Goal: Find specific page/section: Find specific page/section

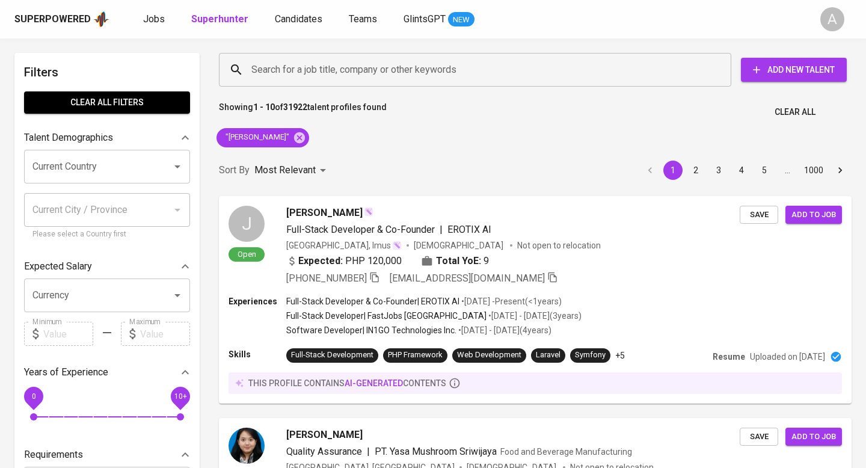
click at [721, 109] on span "Clear All" at bounding box center [795, 112] width 41 height 15
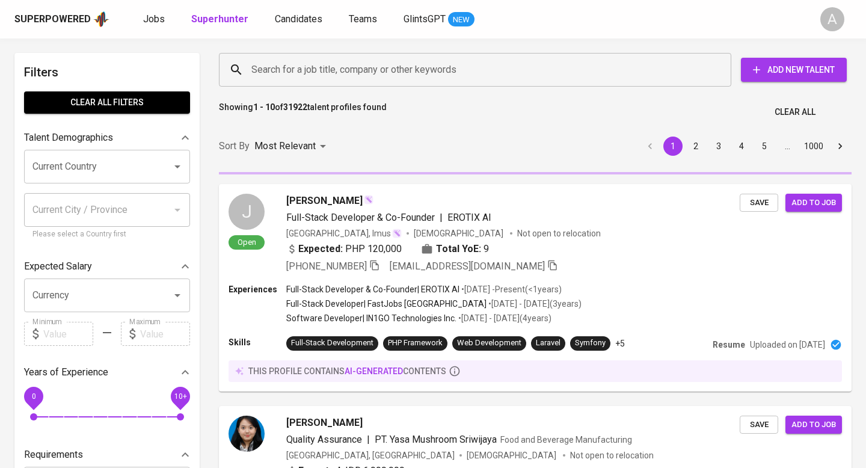
click at [493, 69] on input "Search for a job title, company or other keywords" at bounding box center [477, 69] width 459 height 23
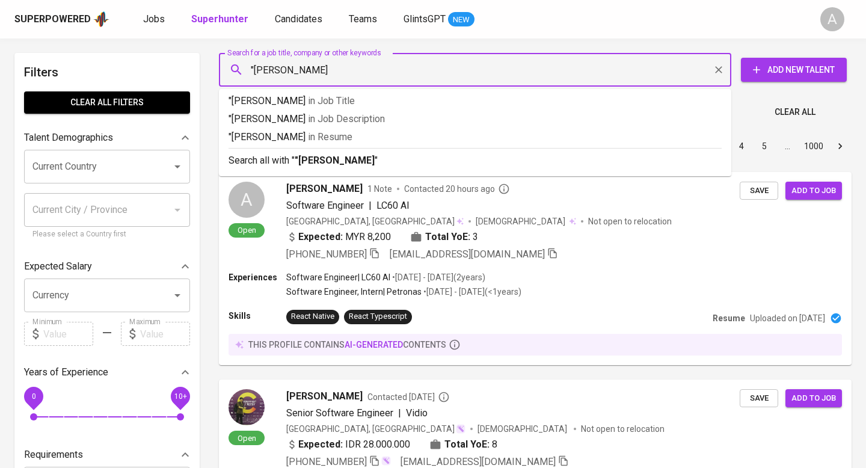
type input ""[PERSON_NAME] rani""
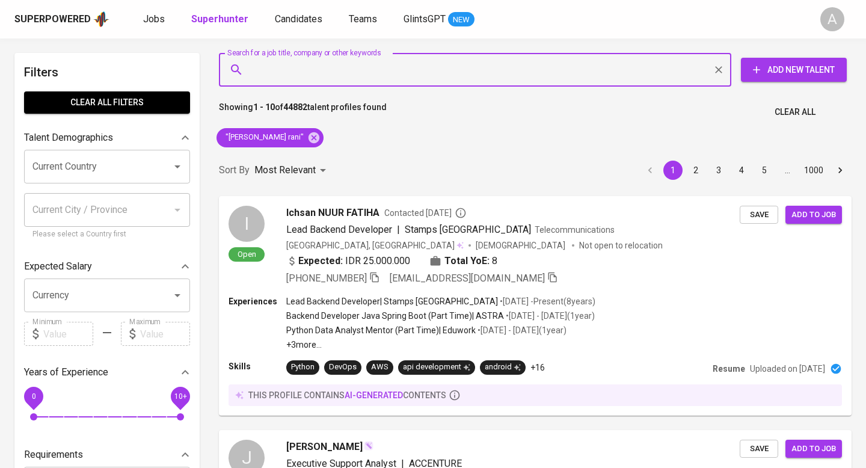
click at [721, 103] on button "Clear All" at bounding box center [795, 112] width 51 height 22
click at [490, 64] on input "Search for a job title, company or other keywords" at bounding box center [477, 69] width 459 height 23
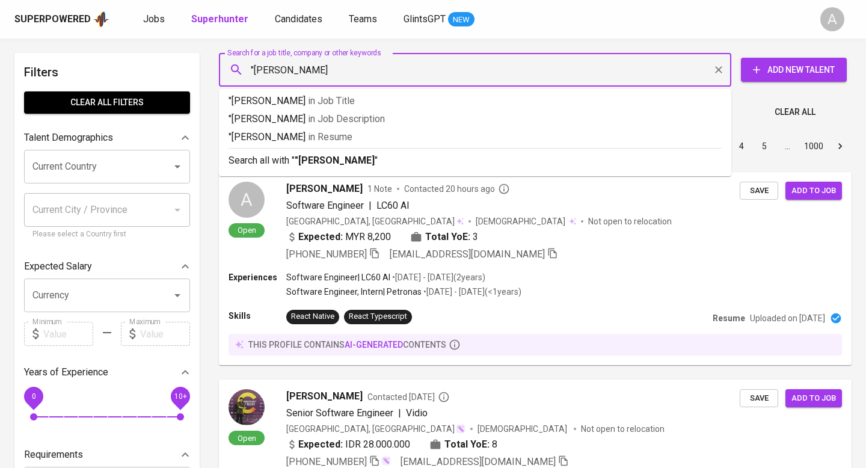
type input ""[PERSON_NAME]""
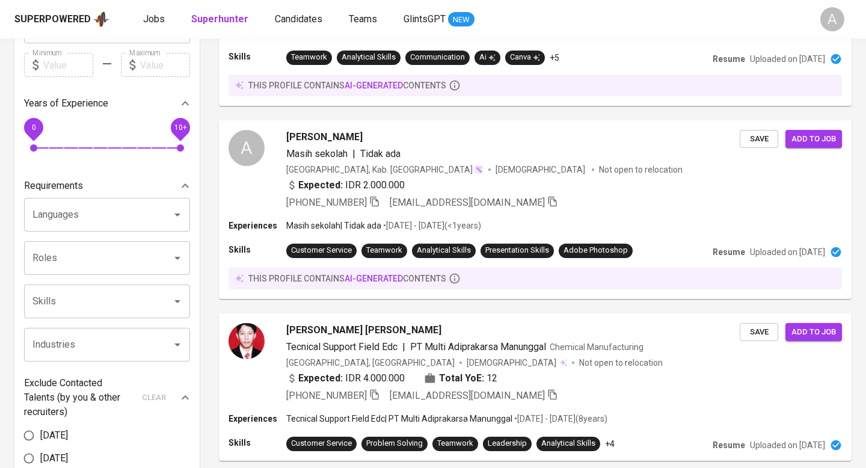
scroll to position [268, 0]
